Goal: Task Accomplishment & Management: Manage account settings

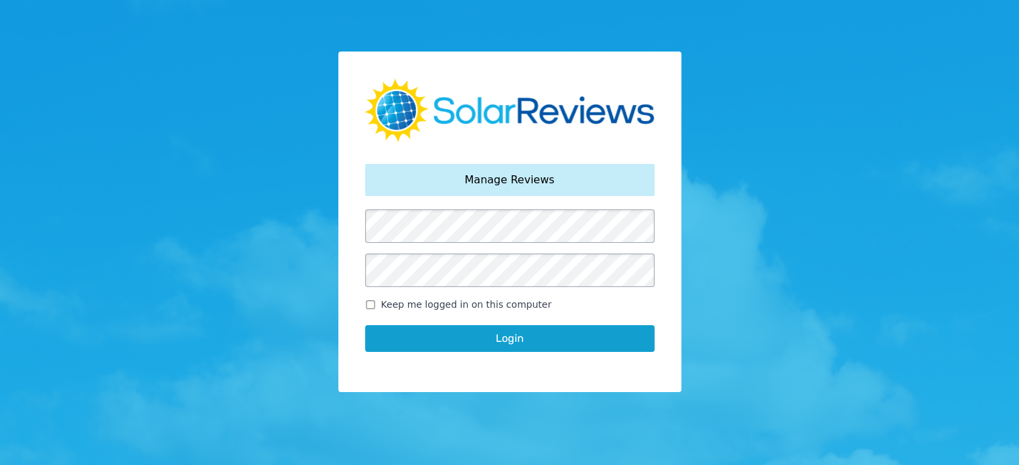
click at [368, 306] on input "Keep me logged in on this computer" at bounding box center [370, 305] width 11 height 9
checkbox input "true"
click at [510, 342] on button "Login" at bounding box center [509, 338] width 289 height 27
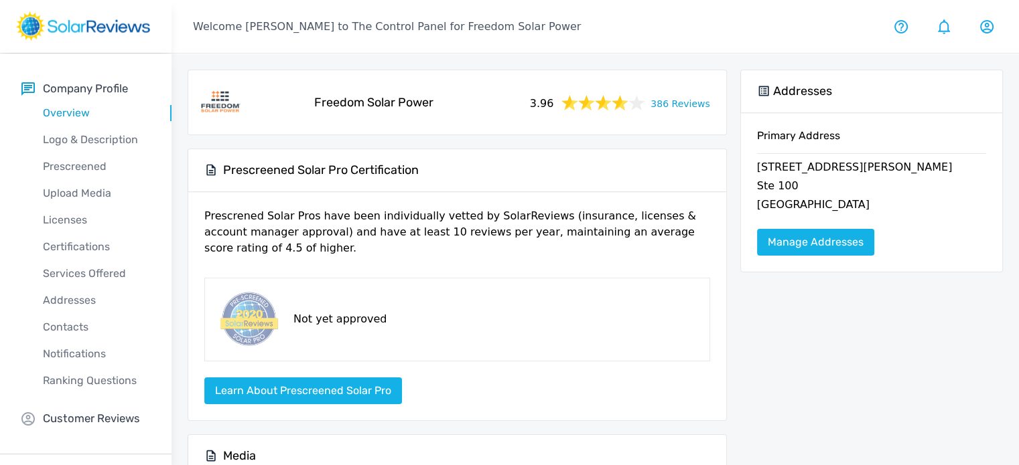
click at [672, 106] on link "386 Reviews" at bounding box center [679, 102] width 59 height 17
